Goal: Task Accomplishment & Management: Manage account settings

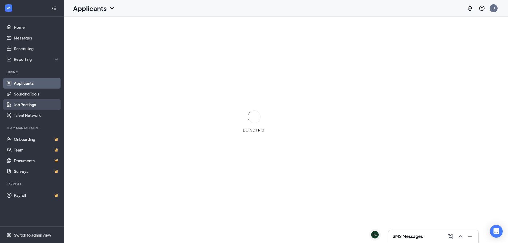
click at [37, 101] on link "Job Postings" at bounding box center [37, 104] width 46 height 11
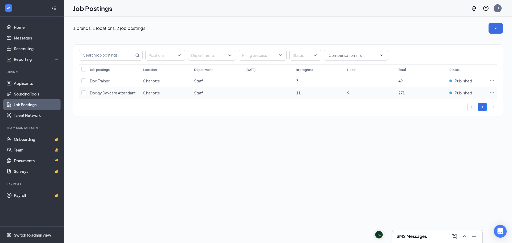
click at [492, 91] on icon "Ellipses" at bounding box center [492, 92] width 5 height 5
click at [460, 92] on span "Published" at bounding box center [463, 92] width 17 height 5
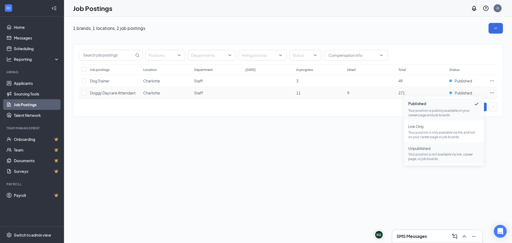
click at [449, 152] on p "Your position is not available via link, career page, or job boards." at bounding box center [445, 156] width 72 height 9
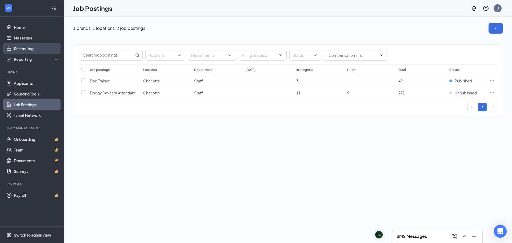
click at [17, 48] on link "Scheduling" at bounding box center [37, 48] width 46 height 11
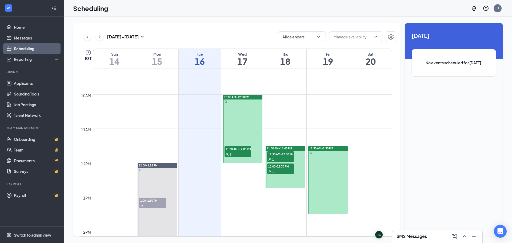
scroll to position [316, 0]
click at [231, 151] on span "11:30 AM-12:00 PM" at bounding box center [238, 148] width 27 height 5
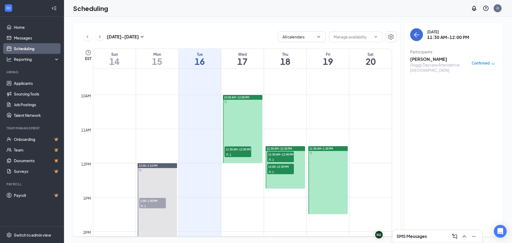
click at [427, 59] on h3 "[PERSON_NAME]" at bounding box center [438, 59] width 56 height 6
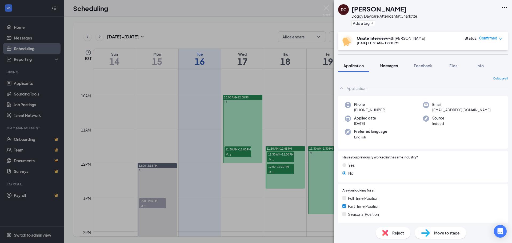
click at [390, 65] on span "Messages" at bounding box center [389, 65] width 18 height 5
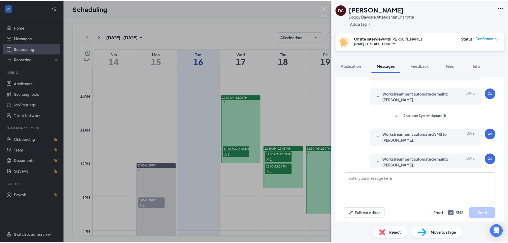
scroll to position [105, 0]
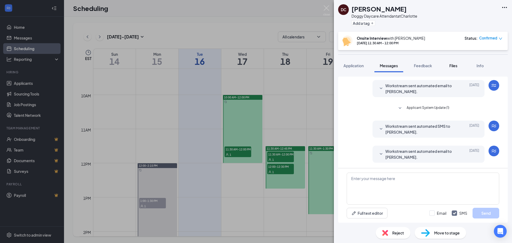
click at [452, 66] on span "Files" at bounding box center [454, 65] width 8 height 5
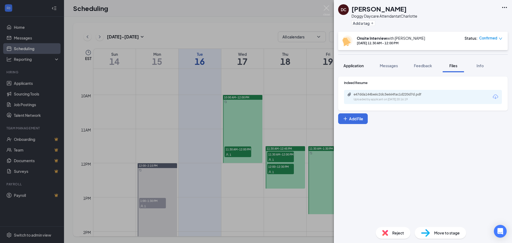
click at [358, 65] on span "Application" at bounding box center [354, 65] width 20 height 5
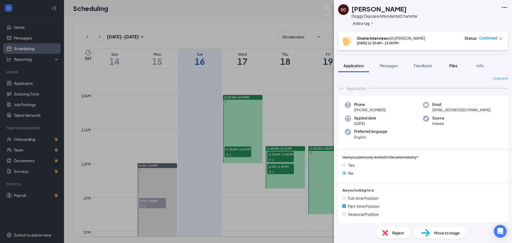
click at [451, 66] on span "Files" at bounding box center [454, 65] width 8 height 5
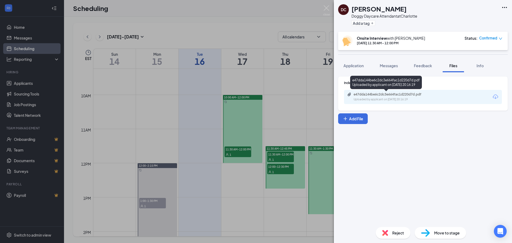
click at [386, 97] on div "Uploaded by applicant on [DATE] 20:16:19" at bounding box center [394, 99] width 80 height 4
click at [324, 10] on img at bounding box center [326, 10] width 7 height 10
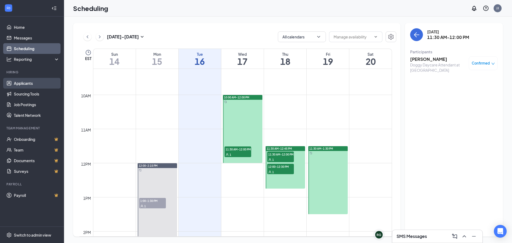
click at [38, 84] on link "Applicants" at bounding box center [37, 83] width 46 height 11
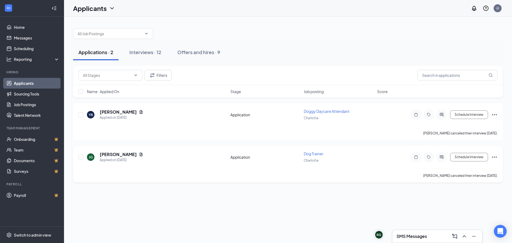
click at [497, 158] on icon "Ellipses" at bounding box center [495, 157] width 6 height 6
click at [471, 98] on p "Reject" at bounding box center [471, 95] width 46 height 5
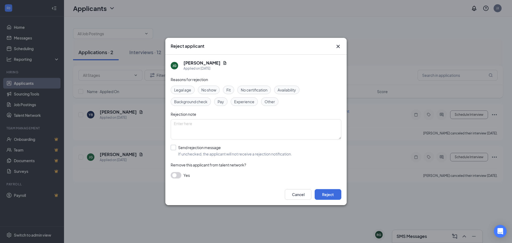
click at [175, 147] on input "Send rejection message If unchecked, the applicant will not receive a rejection…" at bounding box center [231, 151] width 121 height 12
checkbox input "true"
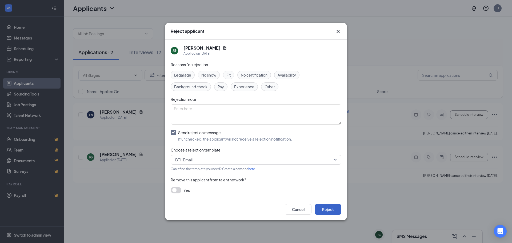
click at [327, 208] on button "Reject" at bounding box center [328, 209] width 27 height 11
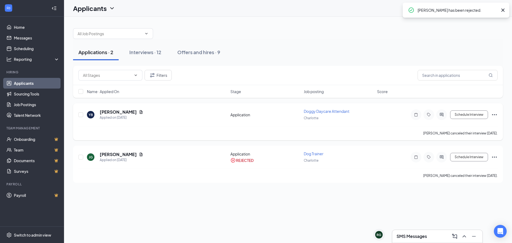
click at [495, 115] on icon "Ellipses" at bounding box center [494, 114] width 5 height 1
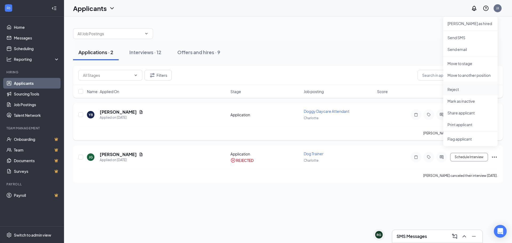
click at [468, 92] on p "Reject" at bounding box center [471, 89] width 46 height 5
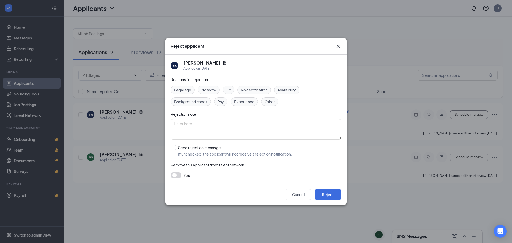
click at [175, 151] on input "Send rejection message If unchecked, the applicant will not receive a rejection…" at bounding box center [231, 151] width 121 height 12
checkbox input "true"
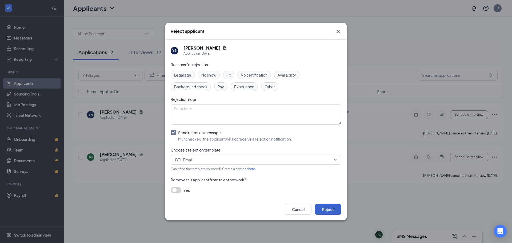
click at [328, 208] on button "Reject" at bounding box center [328, 209] width 27 height 11
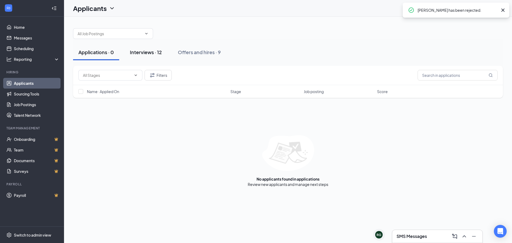
click at [148, 54] on div "Interviews · 12" at bounding box center [146, 52] width 32 height 7
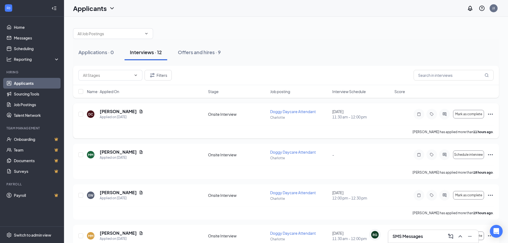
click at [490, 114] on icon "Ellipses" at bounding box center [490, 114] width 5 height 1
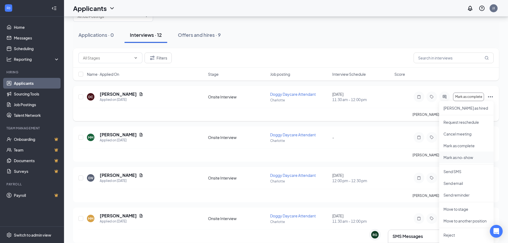
scroll to position [27, 0]
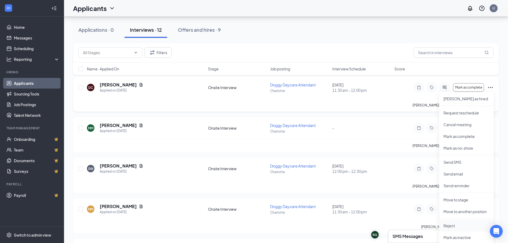
click at [464, 224] on p "Reject" at bounding box center [467, 225] width 46 height 5
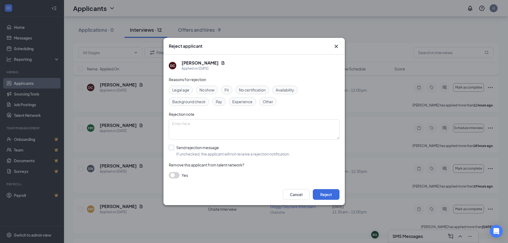
click at [174, 148] on input "Send rejection message If unchecked, the applicant will not receive a rejection…" at bounding box center [229, 151] width 121 height 12
checkbox input "true"
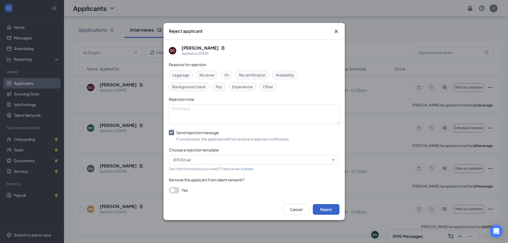
click at [326, 210] on button "Reject" at bounding box center [326, 209] width 27 height 11
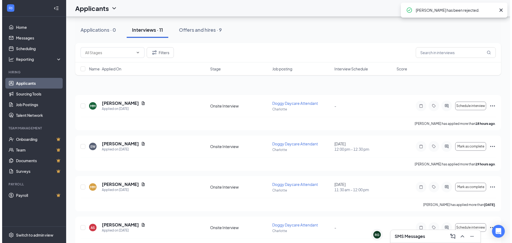
scroll to position [0, 0]
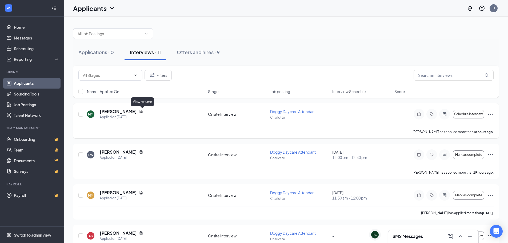
click at [142, 113] on icon "Document" at bounding box center [141, 111] width 3 height 3
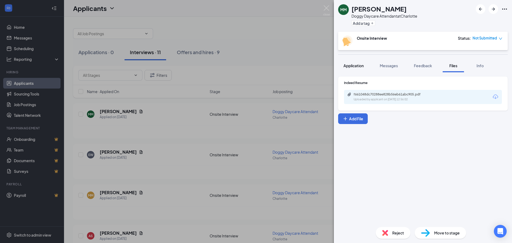
click at [362, 66] on span "Application" at bounding box center [354, 65] width 20 height 5
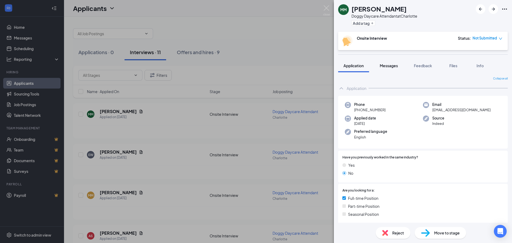
click at [388, 66] on span "Messages" at bounding box center [389, 65] width 18 height 5
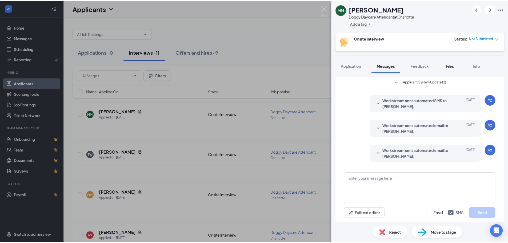
scroll to position [24, 0]
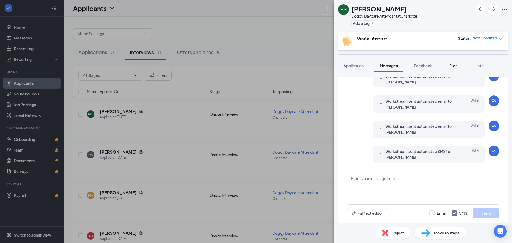
click at [457, 69] on button "Files" at bounding box center [453, 65] width 21 height 13
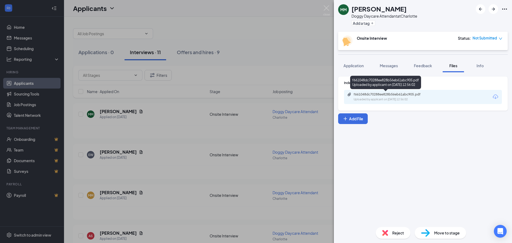
click at [382, 92] on div "f661048dc70288ee828b56eb61abc905.pdf" at bounding box center [391, 94] width 75 height 4
click at [327, 10] on img at bounding box center [326, 10] width 7 height 10
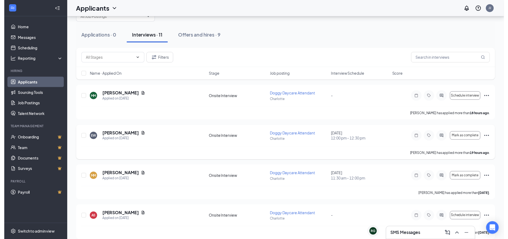
scroll to position [27, 0]
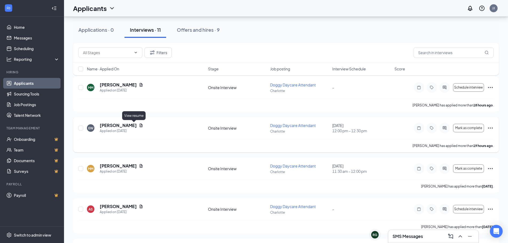
click at [139, 127] on icon "Document" at bounding box center [141, 125] width 4 height 4
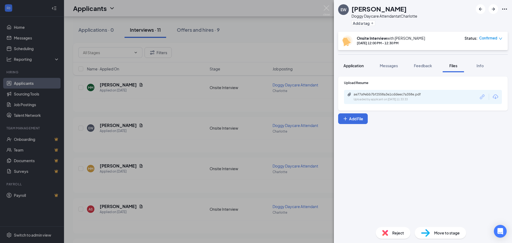
click at [346, 68] on span "Application" at bounding box center [354, 65] width 20 height 5
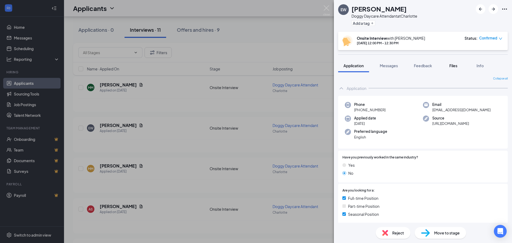
click at [455, 67] on span "Files" at bounding box center [454, 65] width 8 height 5
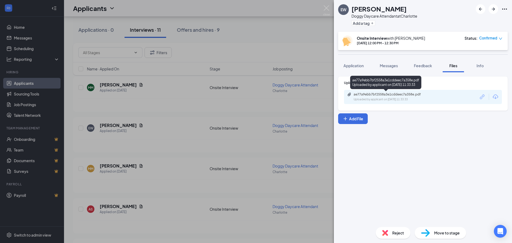
click at [383, 99] on div "Uploaded by applicant on [DATE] 11:33:33" at bounding box center [394, 99] width 80 height 4
click at [328, 9] on img at bounding box center [326, 10] width 7 height 10
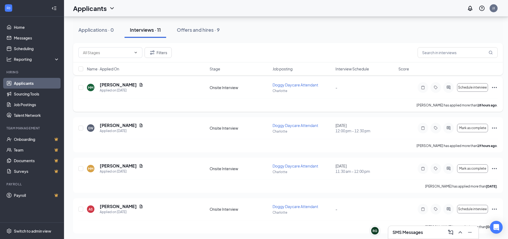
click at [493, 89] on icon "Ellipses" at bounding box center [495, 87] width 6 height 6
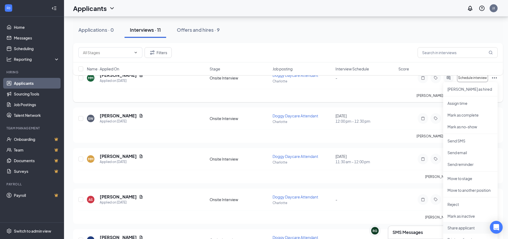
scroll to position [53, 0]
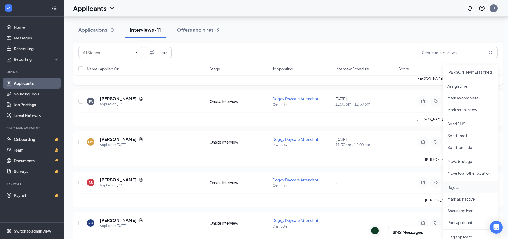
click at [456, 188] on p "Reject" at bounding box center [471, 187] width 46 height 5
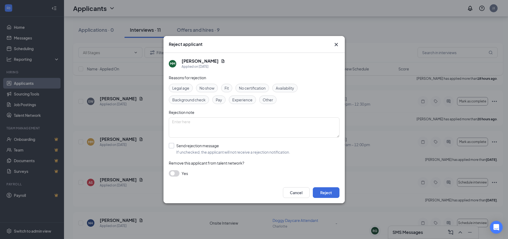
click at [195, 147] on input "Send rejection message If unchecked, the applicant will not receive a rejection…" at bounding box center [229, 149] width 121 height 12
checkbox input "true"
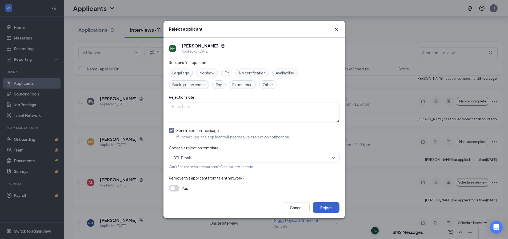
click at [327, 207] on button "Reject" at bounding box center [326, 207] width 27 height 11
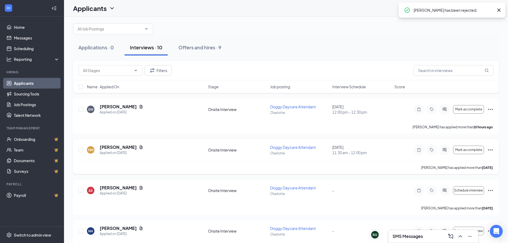
scroll to position [0, 0]
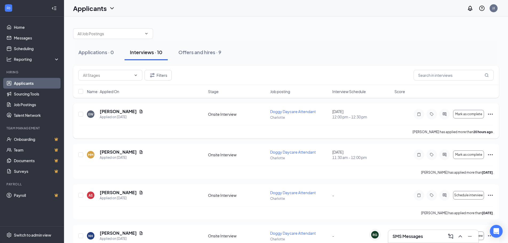
click at [492, 116] on icon "Ellipses" at bounding box center [491, 114] width 6 height 6
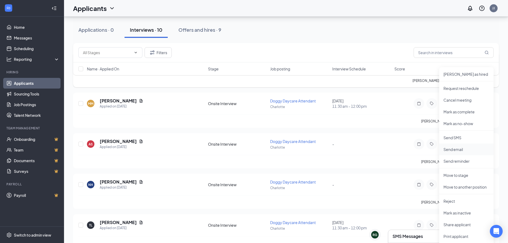
scroll to position [53, 0]
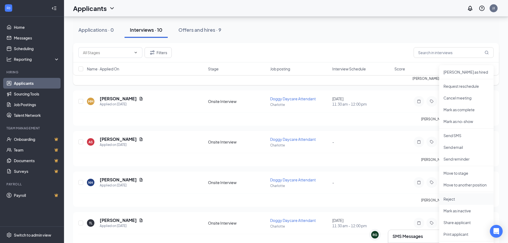
click at [457, 199] on p "Reject" at bounding box center [467, 198] width 46 height 5
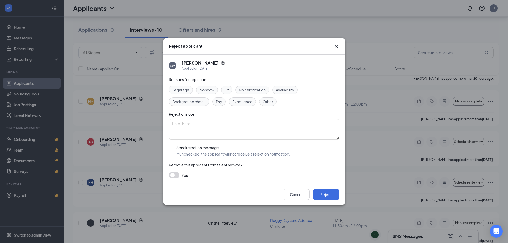
click at [173, 148] on input "Send rejection message If unchecked, the applicant will not receive a rejection…" at bounding box center [229, 151] width 121 height 12
checkbox input "true"
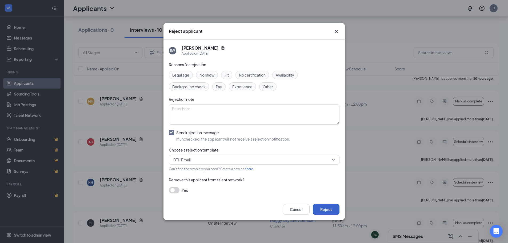
click at [327, 205] on button "Reject" at bounding box center [326, 209] width 27 height 11
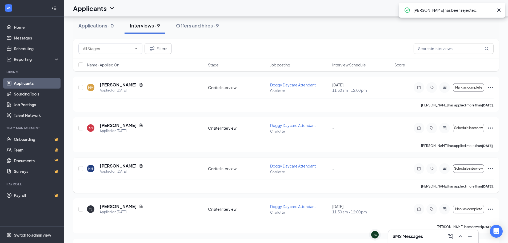
scroll to position [0, 0]
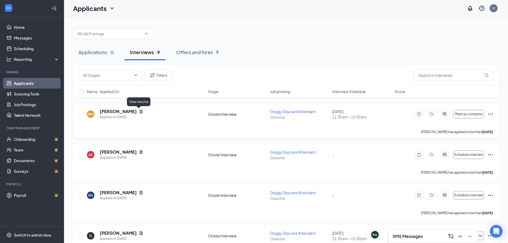
click at [139, 112] on icon "Document" at bounding box center [141, 111] width 4 height 4
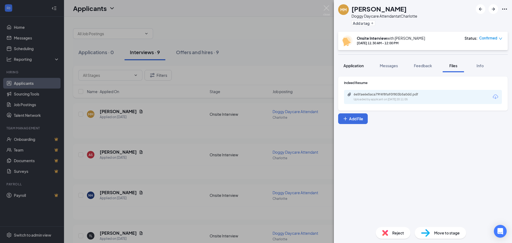
click at [352, 68] on span "Application" at bounding box center [354, 65] width 20 height 5
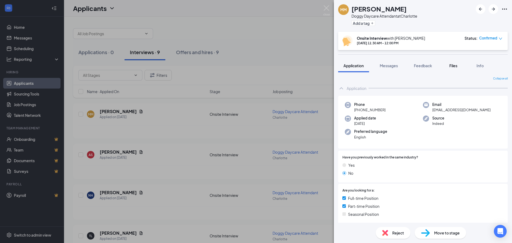
click at [454, 66] on span "Files" at bounding box center [454, 65] width 8 height 5
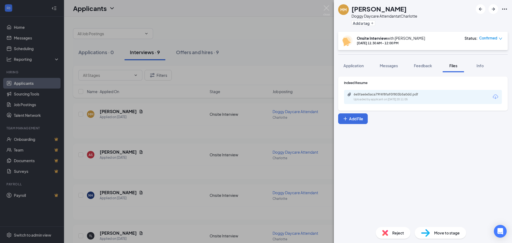
click at [399, 100] on div "Uploaded by applicant on [DATE] 20:11:05" at bounding box center [394, 99] width 80 height 4
click at [328, 10] on img at bounding box center [326, 10] width 7 height 10
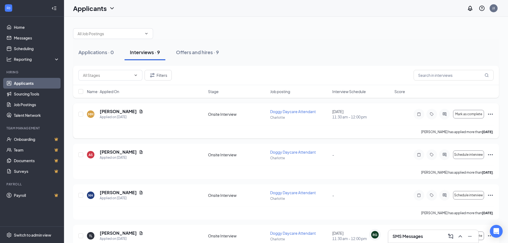
click at [490, 114] on icon "Ellipses" at bounding box center [490, 114] width 5 height 1
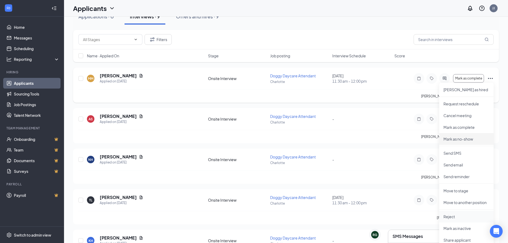
scroll to position [80, 0]
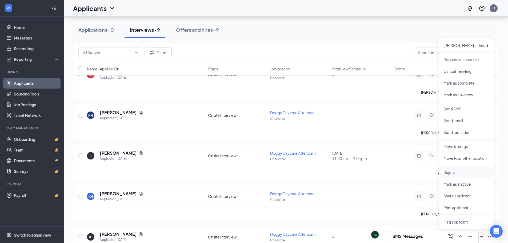
click at [459, 173] on p "Reject" at bounding box center [467, 172] width 46 height 5
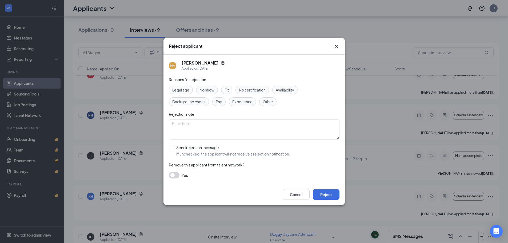
click at [171, 147] on input "Send rejection message If unchecked, the applicant will not receive a rejection…" at bounding box center [229, 151] width 121 height 12
checkbox input "true"
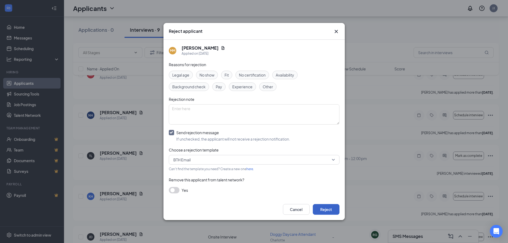
click at [323, 206] on button "Reject" at bounding box center [326, 209] width 27 height 11
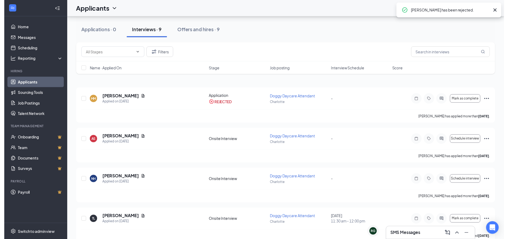
scroll to position [27, 0]
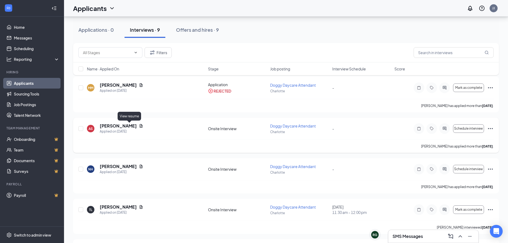
click at [139, 127] on icon "Document" at bounding box center [141, 126] width 4 height 4
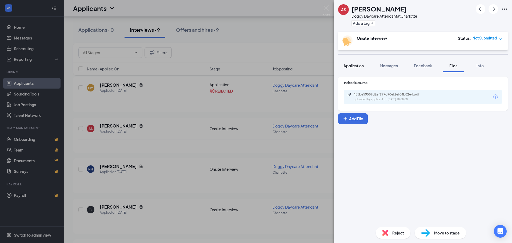
click at [358, 66] on span "Application" at bounding box center [354, 65] width 20 height 5
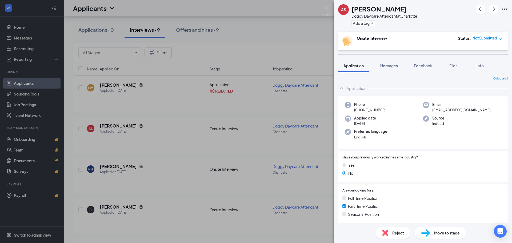
drag, startPoint x: 322, startPoint y: 11, endPoint x: 328, endPoint y: 9, distance: 6.8
click at [322, 11] on div "AS [PERSON_NAME] Doggy Daycare Attendant at [GEOGRAPHIC_DATA] Add a tag Onsite …" at bounding box center [256, 121] width 512 height 243
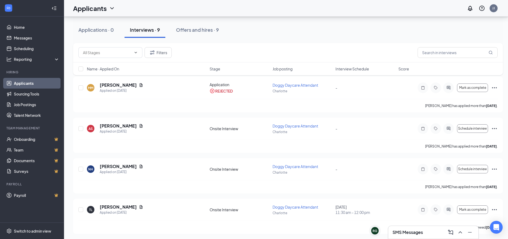
click at [328, 9] on div "Applicants JJ" at bounding box center [286, 8] width 444 height 17
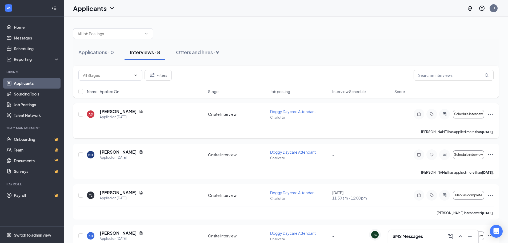
click at [492, 115] on icon "Ellipses" at bounding box center [491, 114] width 6 height 6
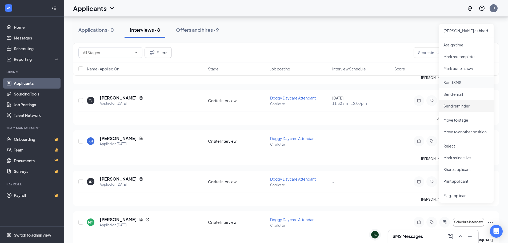
scroll to position [107, 0]
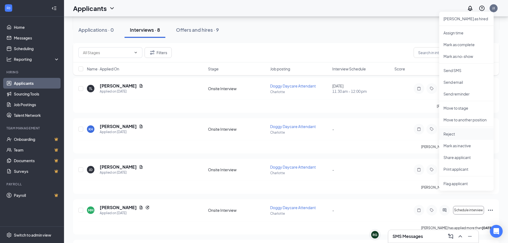
click at [458, 135] on p "Reject" at bounding box center [467, 133] width 46 height 5
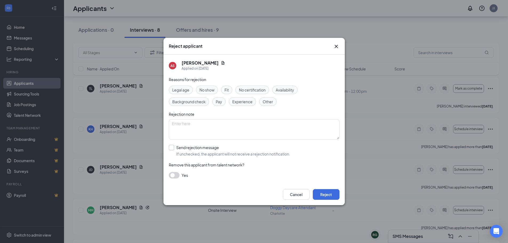
click at [169, 148] on input "Send rejection message If unchecked, the applicant will not receive a rejection…" at bounding box center [229, 151] width 121 height 12
checkbox input "true"
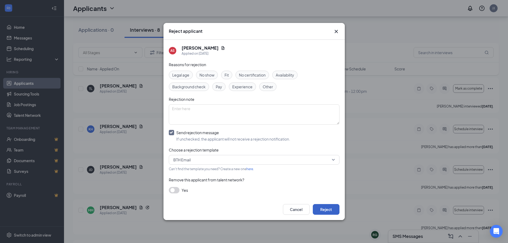
click at [325, 209] on button "Reject" at bounding box center [326, 209] width 27 height 11
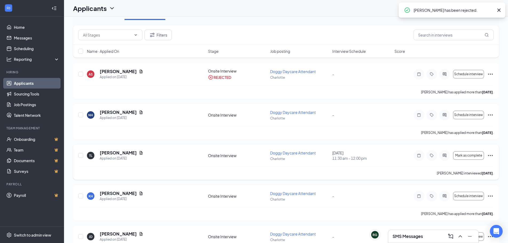
scroll to position [0, 0]
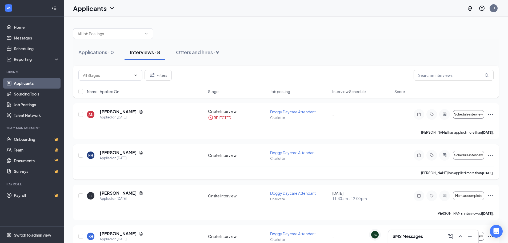
click at [490, 154] on icon "Ellipses" at bounding box center [491, 155] width 6 height 6
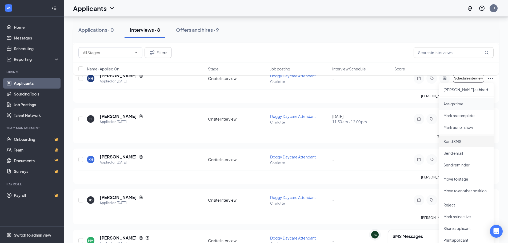
scroll to position [80, 0]
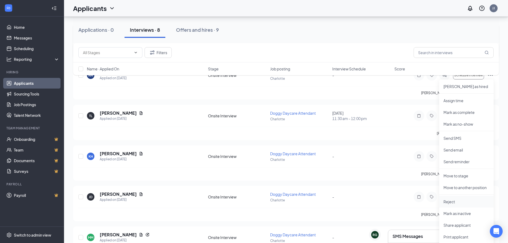
click at [465, 196] on li "Reject" at bounding box center [466, 202] width 54 height 12
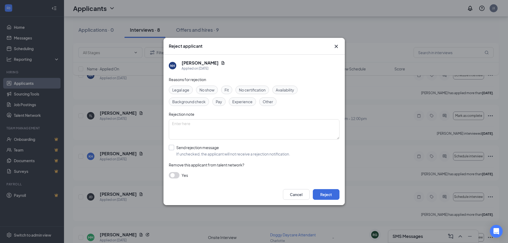
click at [221, 149] on input "Send rejection message If unchecked, the applicant will not receive a rejection…" at bounding box center [229, 151] width 121 height 12
checkbox input "true"
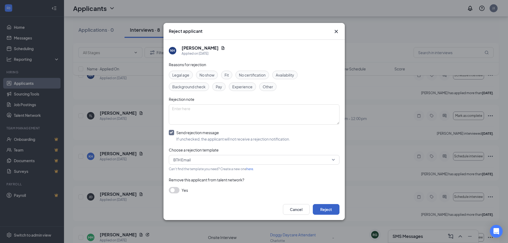
click at [327, 205] on button "Reject" at bounding box center [326, 209] width 27 height 11
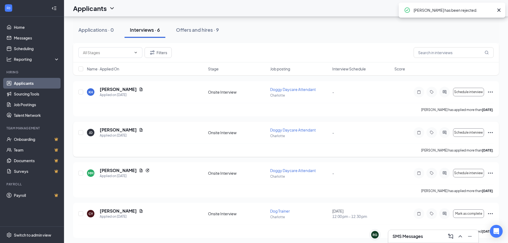
scroll to position [53, 0]
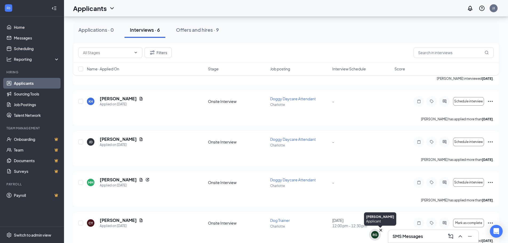
click at [376, 233] on div "RG" at bounding box center [375, 235] width 5 height 5
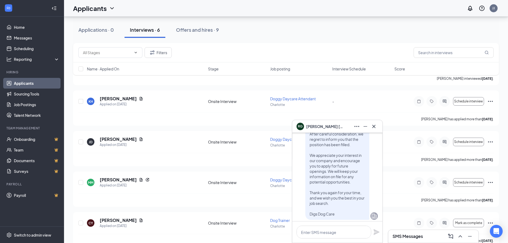
scroll to position [0, 0]
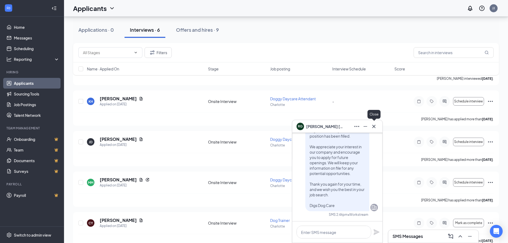
click at [375, 128] on icon "Cross" at bounding box center [374, 126] width 6 height 6
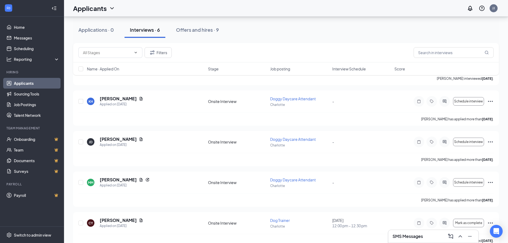
click at [409, 234] on h3 "SMS Messages" at bounding box center [408, 236] width 30 height 6
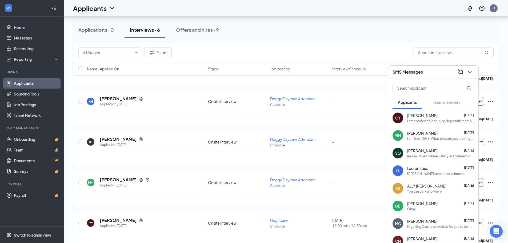
click at [428, 139] on div "I am free [DATE] What time are you looking to stop in?" at bounding box center [440, 138] width 67 height 5
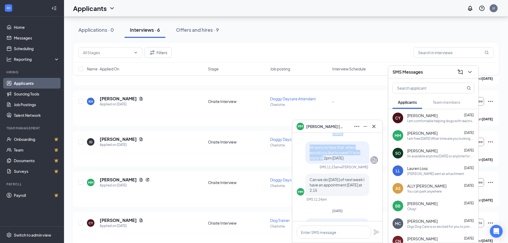
drag, startPoint x: 322, startPoint y: 134, endPoint x: 325, endPoint y: 140, distance: 6.8
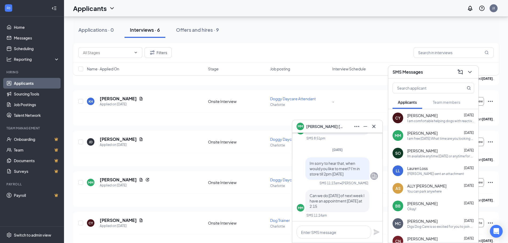
click at [314, 127] on span "[PERSON_NAME]" at bounding box center [324, 127] width 37 height 6
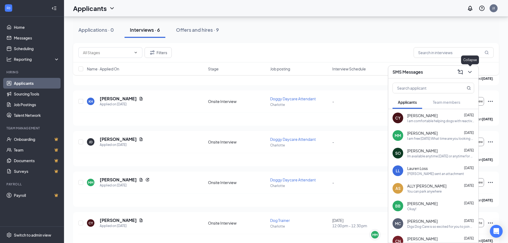
click at [469, 71] on icon "ChevronDown" at bounding box center [469, 72] width 3 height 2
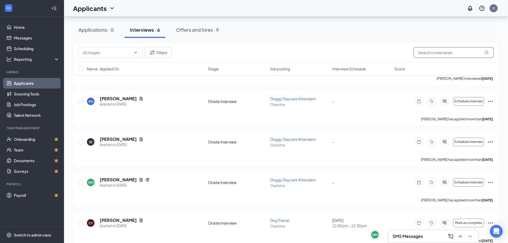
click at [456, 55] on input "text" at bounding box center [454, 52] width 80 height 11
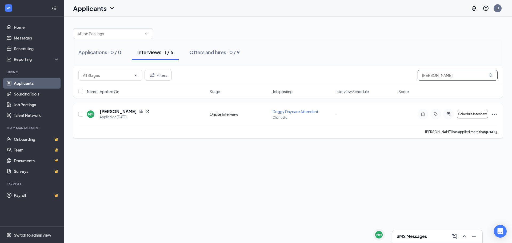
type input "[PERSON_NAME]"
click at [496, 113] on icon "Ellipses" at bounding box center [495, 114] width 6 height 6
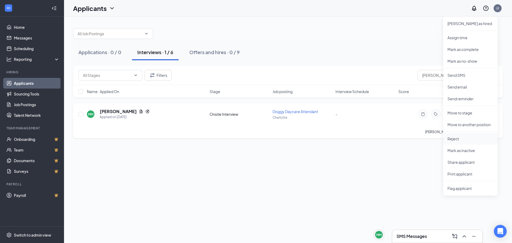
click at [466, 140] on p "Reject" at bounding box center [471, 138] width 46 height 5
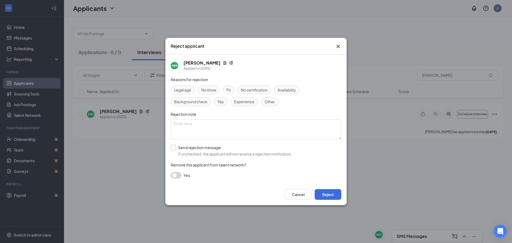
click at [175, 148] on input "Send rejection message If unchecked, the applicant will not receive a rejection…" at bounding box center [231, 151] width 121 height 12
checkbox input "true"
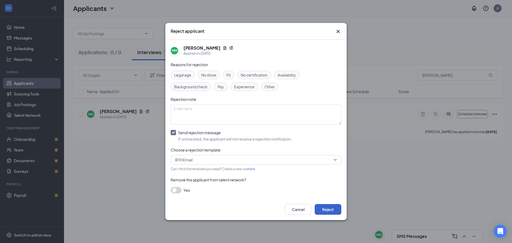
click at [331, 208] on button "Reject" at bounding box center [328, 209] width 27 height 11
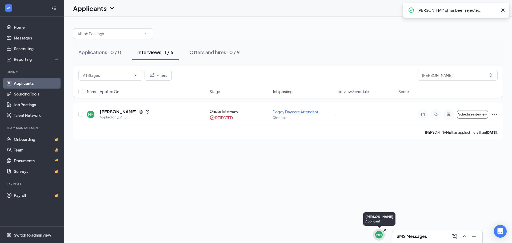
click at [378, 235] on div "MM" at bounding box center [379, 235] width 5 height 5
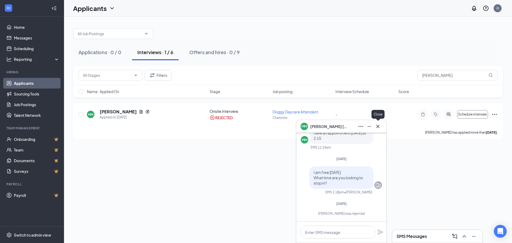
click at [381, 127] on button at bounding box center [378, 126] width 9 height 9
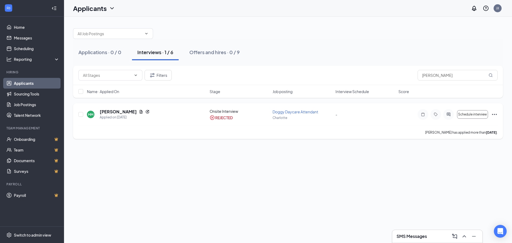
click at [493, 115] on icon "Ellipses" at bounding box center [495, 114] width 6 height 6
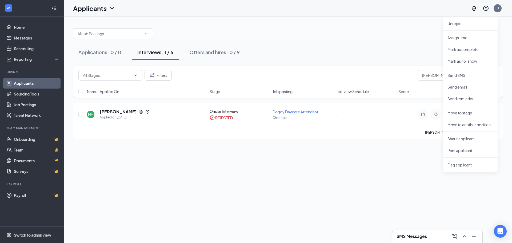
click at [298, 198] on div "Applications · 0 / 0 Interviews · 1 / 6 Offers and hires · 0 / 9 Filters [PERSO…" at bounding box center [288, 130] width 448 height 227
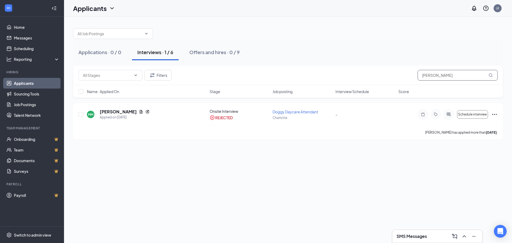
click at [448, 74] on input "[PERSON_NAME]" at bounding box center [458, 75] width 80 height 11
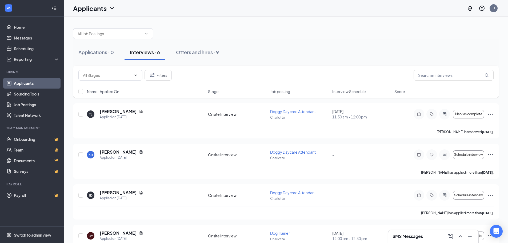
click at [420, 240] on div "SMS Messages" at bounding box center [434, 236] width 82 height 9
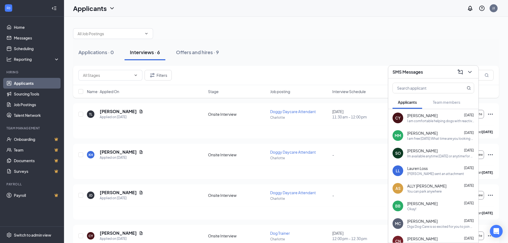
click at [430, 138] on div "I am free [DATE] What time are you looking to stop in?" at bounding box center [440, 138] width 67 height 5
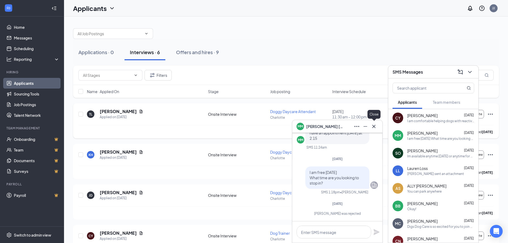
click at [376, 128] on icon "Cross" at bounding box center [374, 126] width 6 height 6
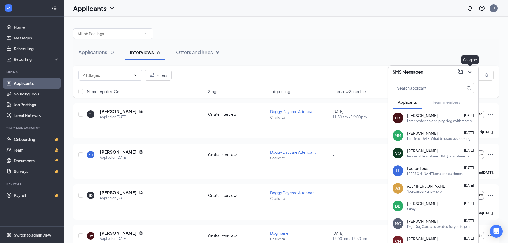
click at [467, 71] on icon "ChevronDown" at bounding box center [470, 72] width 6 height 6
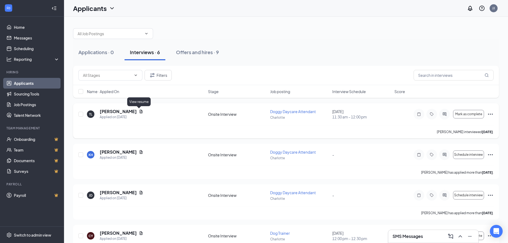
click at [140, 111] on icon "Document" at bounding box center [141, 111] width 3 height 3
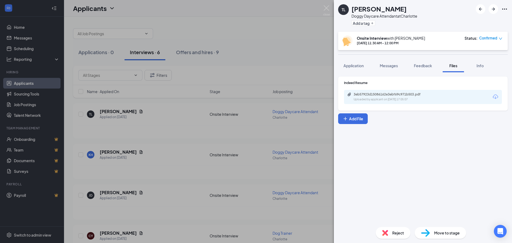
click at [394, 146] on div "Indeed Resume 3eb57923d15086162e3ebf69c971b503.pdf Uploaded by applicant on [DA…" at bounding box center [423, 147] width 178 height 151
click at [363, 66] on span "Application" at bounding box center [354, 65] width 20 height 5
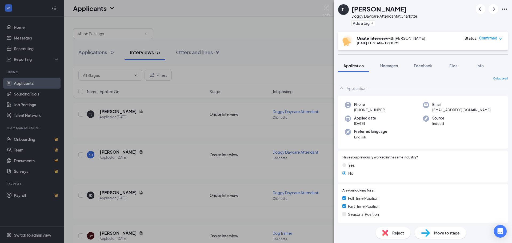
drag, startPoint x: 355, startPoint y: 65, endPoint x: 357, endPoint y: 71, distance: 6.6
click at [356, 67] on span "Application" at bounding box center [354, 65] width 20 height 5
click at [328, 8] on img at bounding box center [326, 10] width 7 height 10
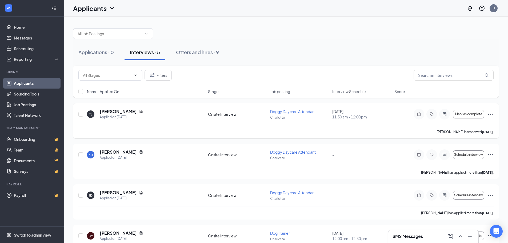
click at [491, 114] on icon "Ellipses" at bounding box center [491, 114] width 6 height 6
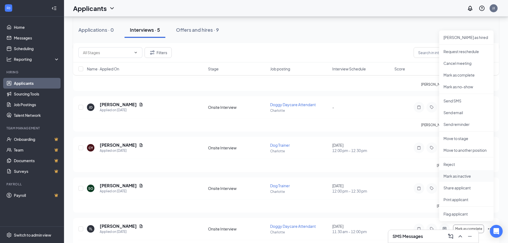
scroll to position [107, 0]
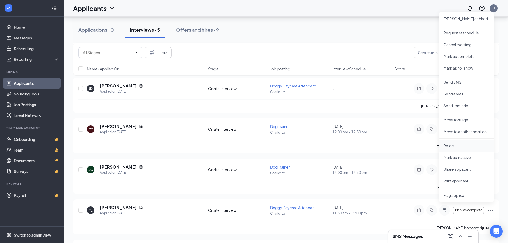
click at [457, 148] on p "Reject" at bounding box center [467, 145] width 46 height 5
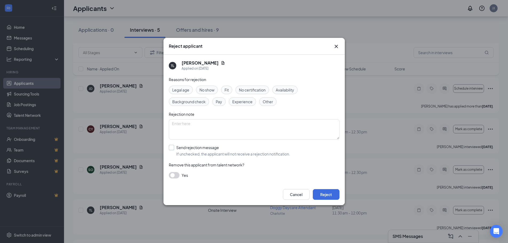
click at [173, 148] on input "Send rejection message If unchecked, the applicant will not receive a rejection…" at bounding box center [229, 151] width 121 height 12
checkbox input "true"
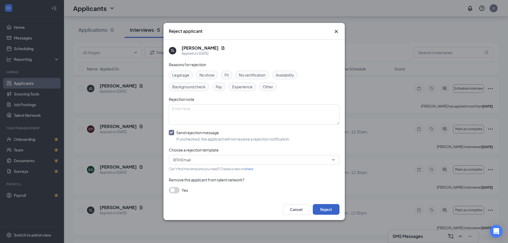
click at [334, 207] on button "Reject" at bounding box center [326, 209] width 27 height 11
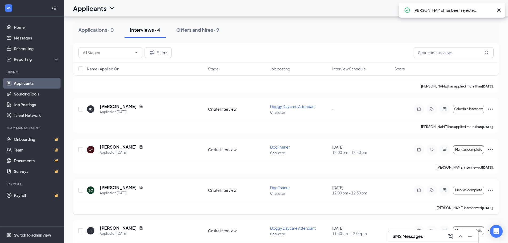
scroll to position [0, 0]
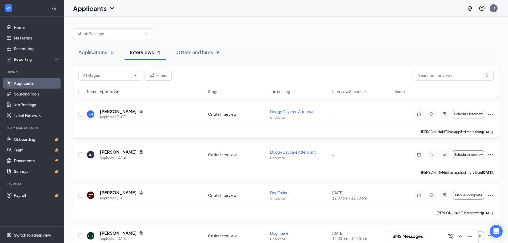
click at [492, 114] on icon "Ellipses" at bounding box center [491, 114] width 6 height 6
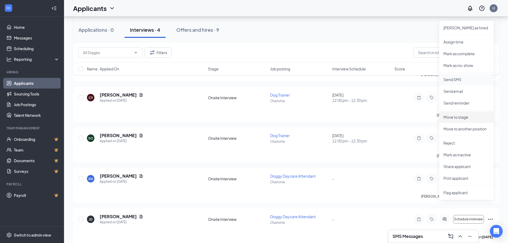
scroll to position [107, 0]
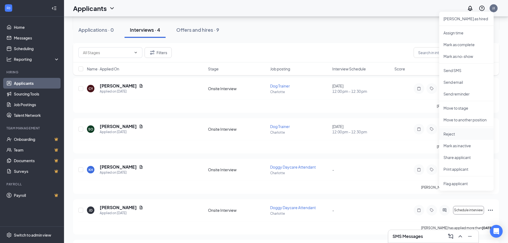
click at [462, 135] on p "Reject" at bounding box center [467, 133] width 46 height 5
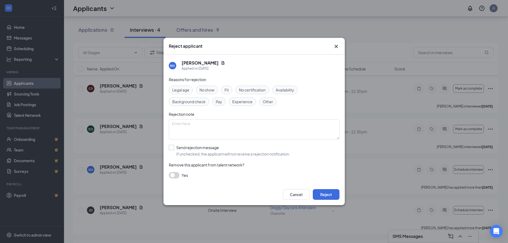
click at [187, 151] on input "Send rejection message If unchecked, the applicant will not receive a rejection…" at bounding box center [229, 151] width 121 height 12
checkbox input "true"
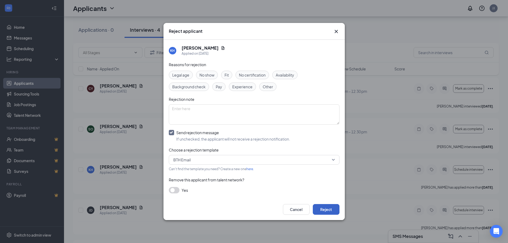
click at [326, 209] on button "Reject" at bounding box center [326, 209] width 27 height 11
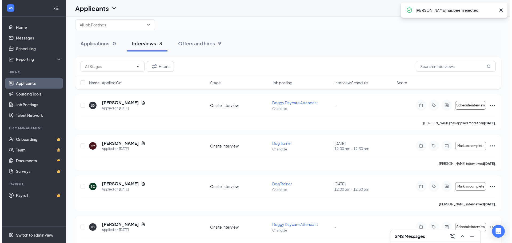
scroll to position [0, 0]
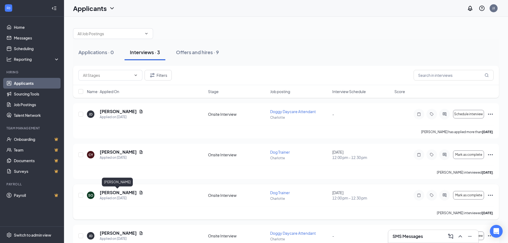
click at [119, 192] on h5 "[PERSON_NAME]" at bounding box center [118, 193] width 37 height 6
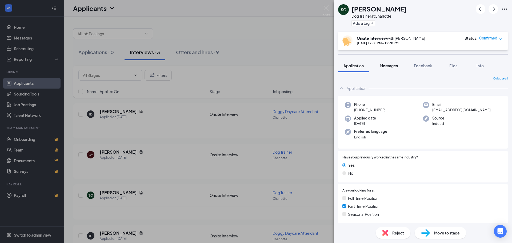
click at [398, 66] on span "Messages" at bounding box center [389, 65] width 18 height 5
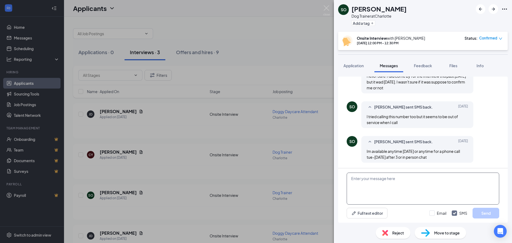
scroll to position [306, 0]
click at [402, 180] on textarea at bounding box center [423, 189] width 153 height 32
type textarea "Are you free 9/17?"
click at [479, 211] on button "Send" at bounding box center [486, 213] width 27 height 11
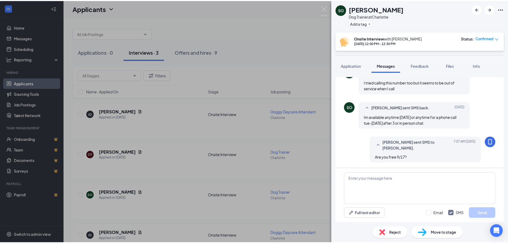
scroll to position [340, 0]
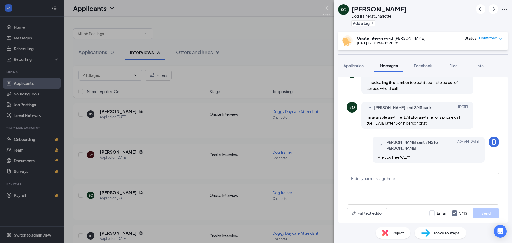
click at [328, 8] on img at bounding box center [326, 10] width 7 height 10
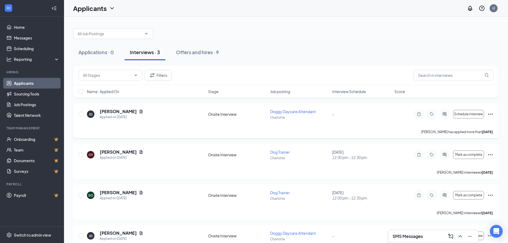
click at [491, 113] on icon "Ellipses" at bounding box center [491, 114] width 6 height 6
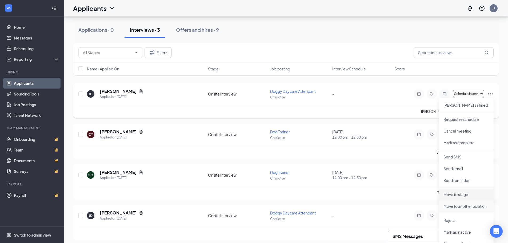
scroll to position [53, 0]
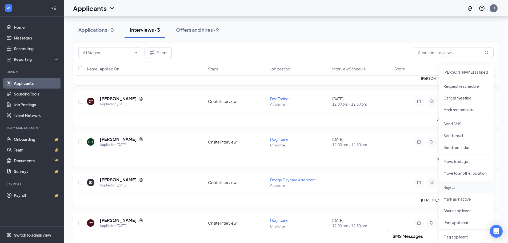
click at [457, 183] on li "Reject" at bounding box center [466, 187] width 54 height 12
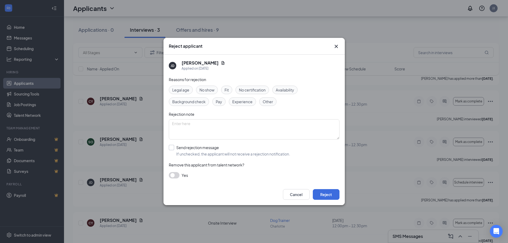
click at [198, 151] on input "Send rejection message If unchecked, the applicant will not receive a rejection…" at bounding box center [229, 151] width 121 height 12
checkbox input "true"
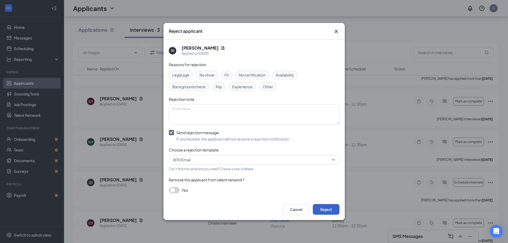
click at [328, 210] on button "Reject" at bounding box center [326, 209] width 27 height 11
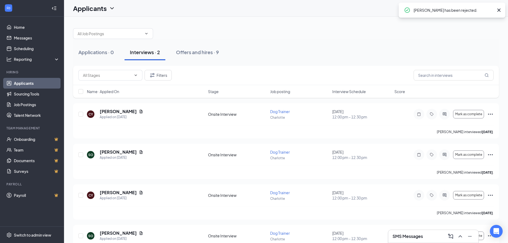
scroll to position [23, 0]
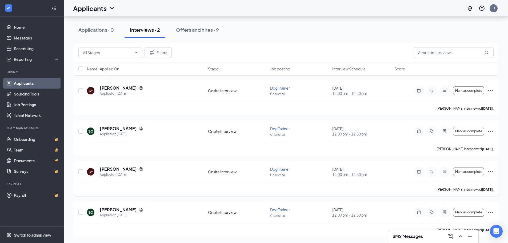
click at [366, 191] on div "[PERSON_NAME] interviewed [DATE] ." at bounding box center [285, 189] width 415 height 13
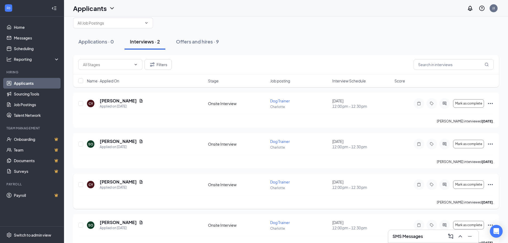
scroll to position [0, 0]
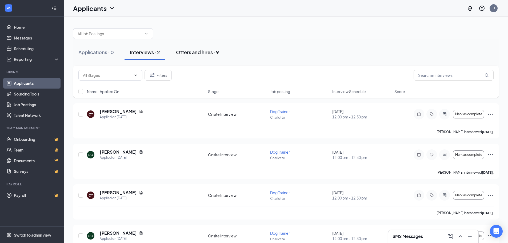
click at [188, 54] on div "Offers and hires · 9" at bounding box center [197, 52] width 43 height 7
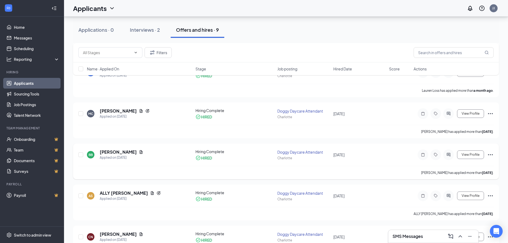
scroll to position [133, 0]
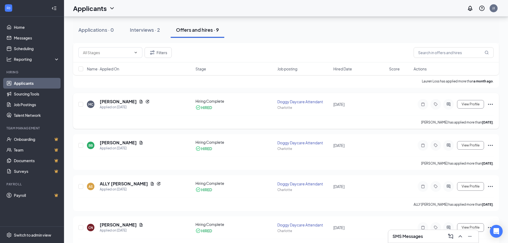
click at [488, 105] on icon "Ellipses" at bounding box center [491, 104] width 6 height 6
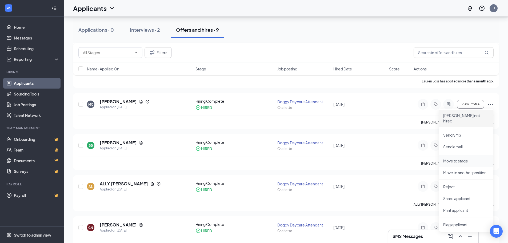
drag, startPoint x: 475, startPoint y: 121, endPoint x: 471, endPoint y: 155, distance: 34.7
drag, startPoint x: 471, startPoint y: 155, endPoint x: 362, endPoint y: 164, distance: 108.9
click at [362, 164] on div "[PERSON_NAME] has applied more than [DATE] ." at bounding box center [285, 163] width 415 height 13
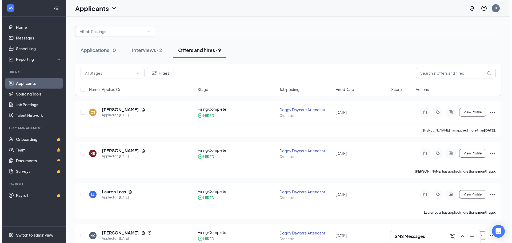
scroll to position [0, 0]
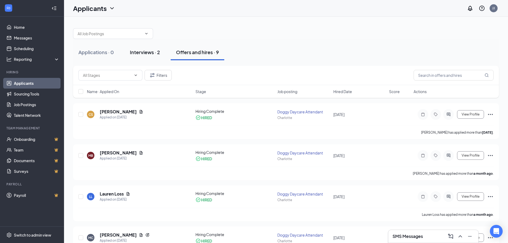
click at [155, 52] on div "Interviews · 2" at bounding box center [145, 52] width 30 height 7
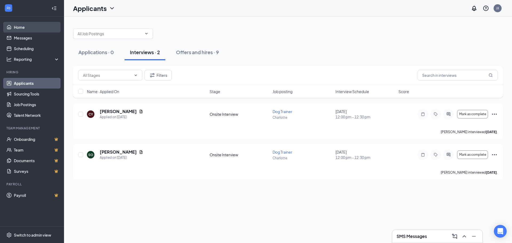
click at [37, 31] on link "Home" at bounding box center [37, 27] width 46 height 11
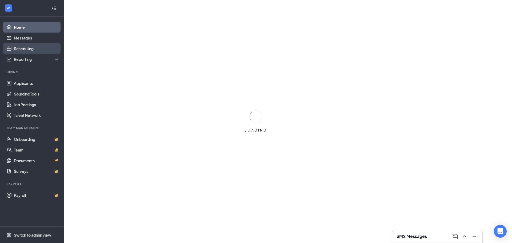
click at [37, 52] on link "Scheduling" at bounding box center [37, 48] width 46 height 11
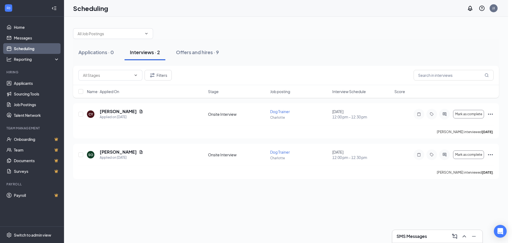
click at [52, 48] on link "Scheduling" at bounding box center [37, 48] width 46 height 11
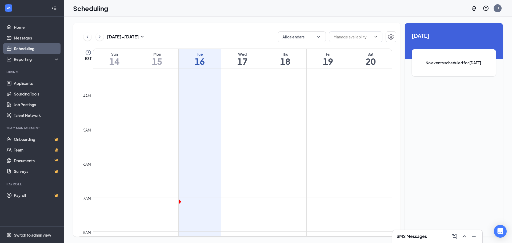
scroll to position [102, 0]
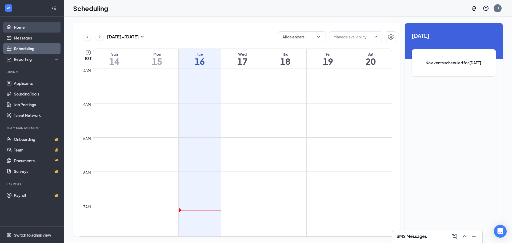
click at [23, 26] on link "Home" at bounding box center [37, 27] width 46 height 11
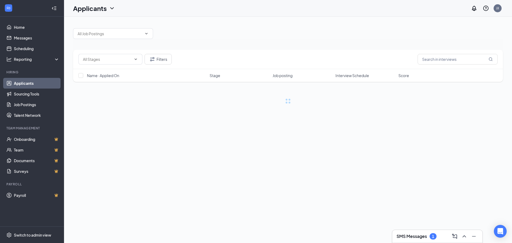
click at [422, 237] on h3 "SMS Messages" at bounding box center [412, 236] width 30 height 6
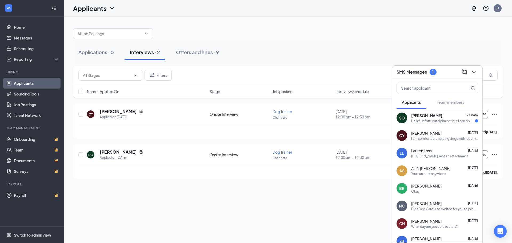
click at [447, 121] on div "Hello! Unfortunately im not but I can do friday the 19th 4 or later. Would that…" at bounding box center [443, 121] width 64 height 5
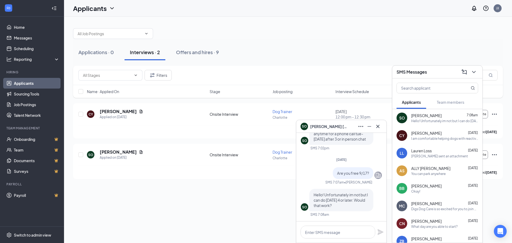
drag, startPoint x: 415, startPoint y: 168, endPoint x: 361, endPoint y: 179, distance: 55.1
click at [361, 179] on div "Are you free 9/17? SMS 7:07am • Jessica Jones" at bounding box center [341, 175] width 81 height 17
click at [346, 233] on textarea at bounding box center [338, 232] width 75 height 13
drag, startPoint x: 275, startPoint y: 40, endPoint x: 285, endPoint y: 100, distance: 60.4
click at [270, 48] on div "Applications · 0 Interviews · 2 Offers and hires · 9" at bounding box center [288, 52] width 430 height 27
